Goal: Information Seeking & Learning: Learn about a topic

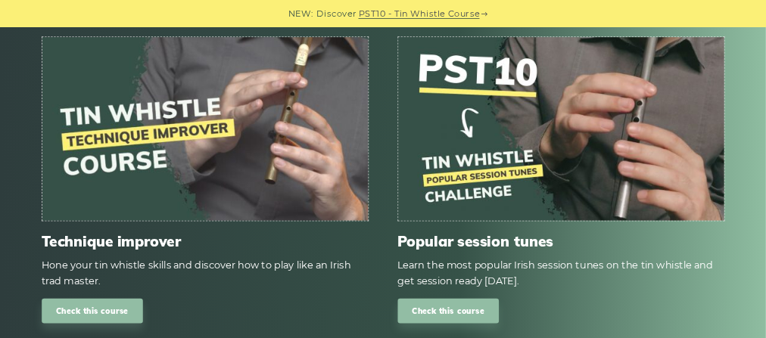
scroll to position [1969, 0]
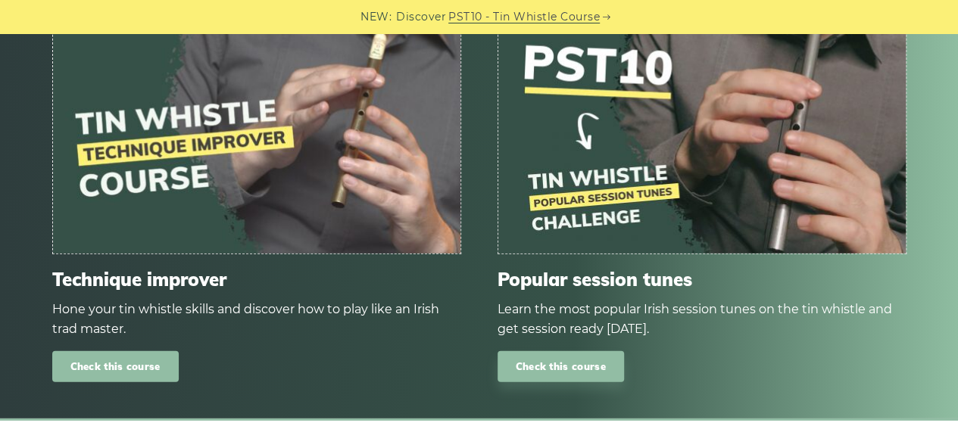
click at [149, 363] on link "Check this course" at bounding box center [115, 366] width 126 height 31
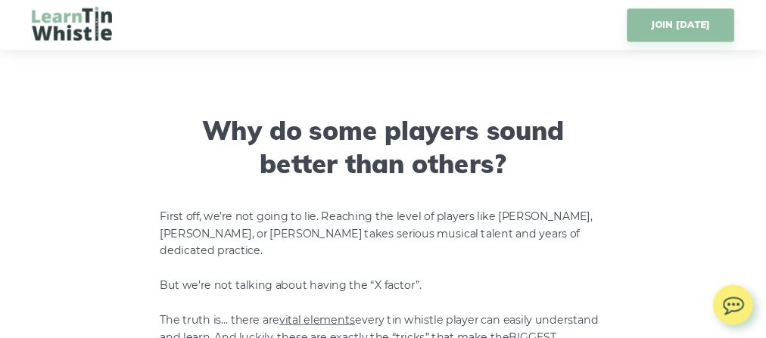
scroll to position [681, 0]
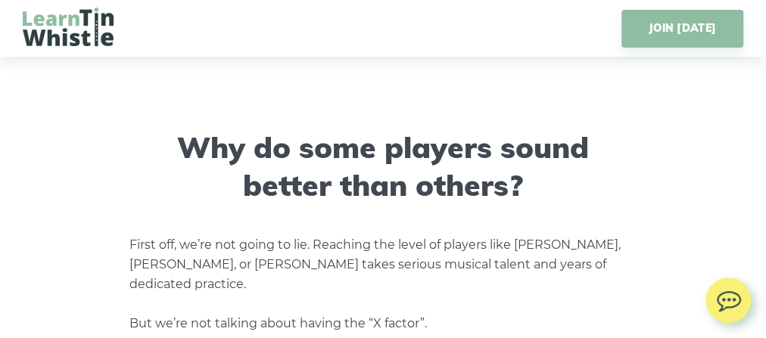
drag, startPoint x: 889, startPoint y: 2, endPoint x: 94, endPoint y: 252, distance: 833.3
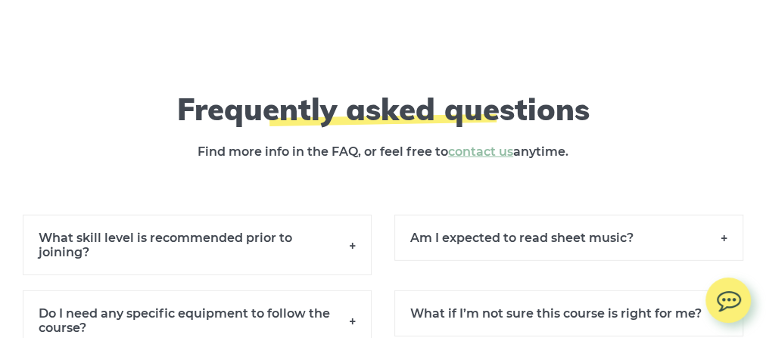
scroll to position [13644, 0]
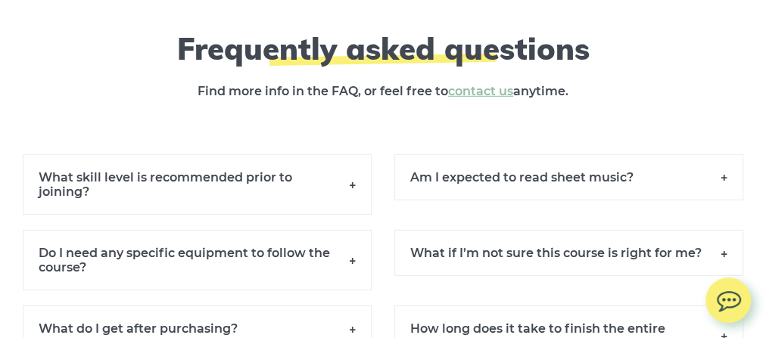
click at [69, 176] on h6 "What skill level is recommended prior to joining?" at bounding box center [197, 184] width 349 height 61
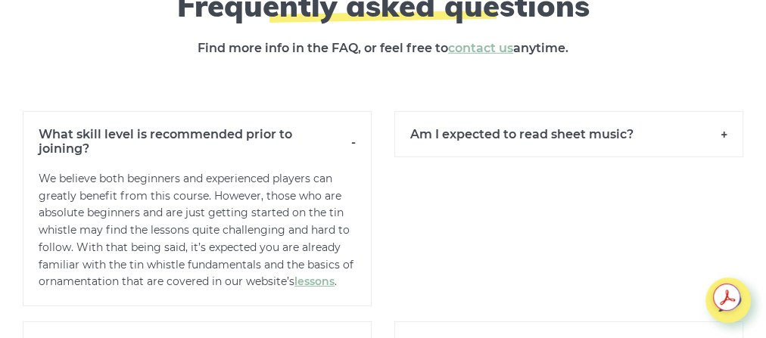
scroll to position [13704, 0]
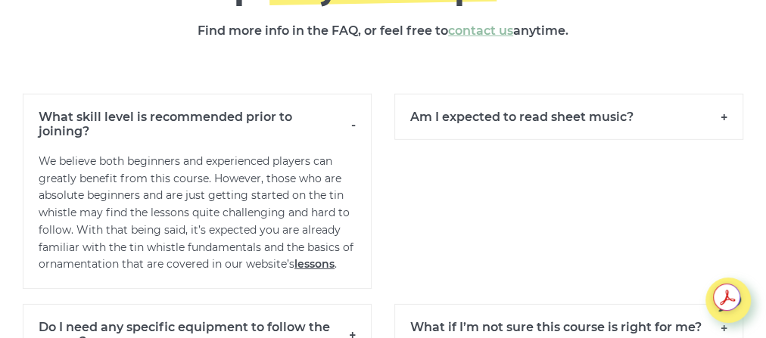
click at [320, 257] on link "lessons" at bounding box center [315, 264] width 40 height 14
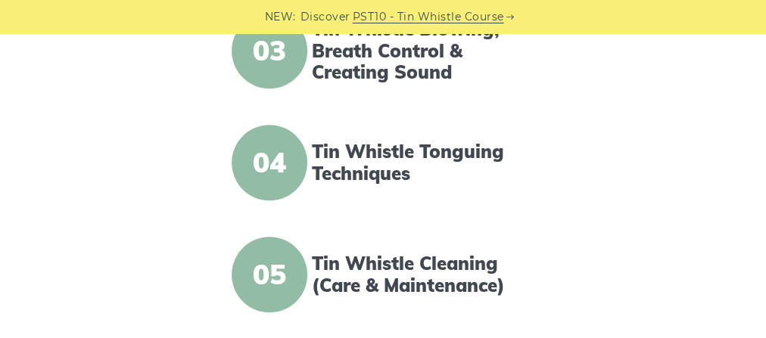
scroll to position [666, 0]
